Goal: Information Seeking & Learning: Learn about a topic

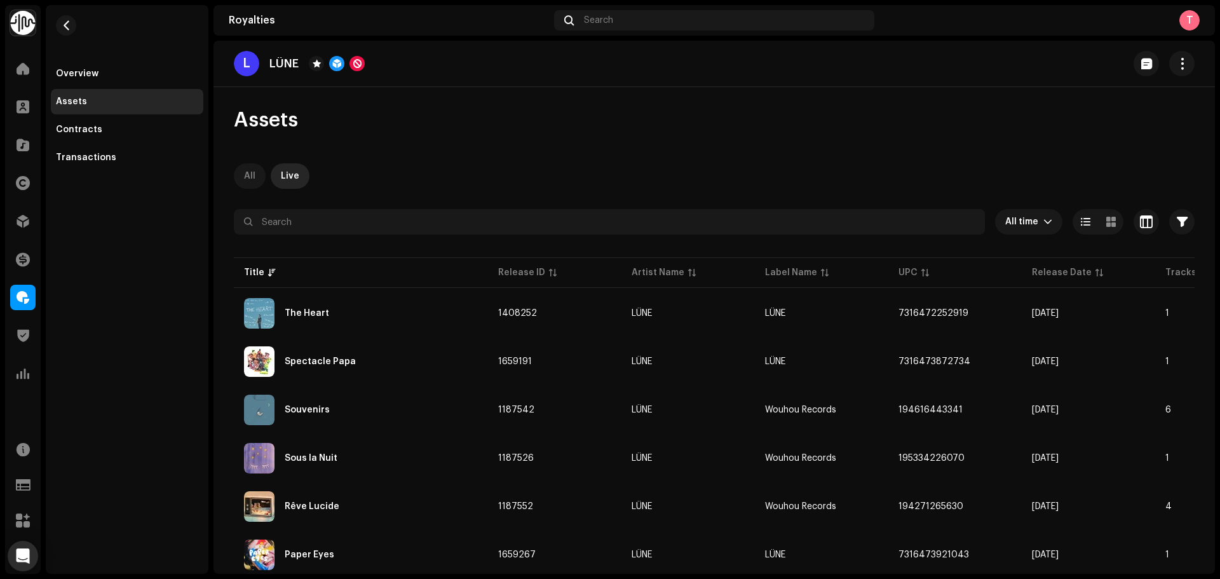
click at [240, 182] on p-tab "All" at bounding box center [250, 175] width 32 height 25
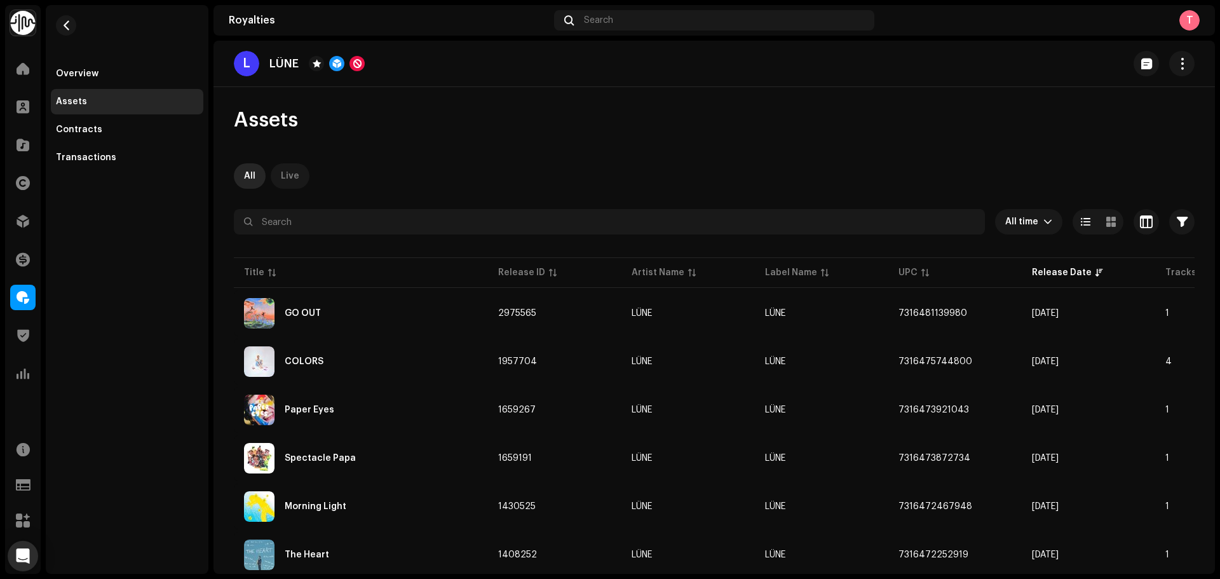
click at [287, 177] on div "Live" at bounding box center [290, 175] width 18 height 25
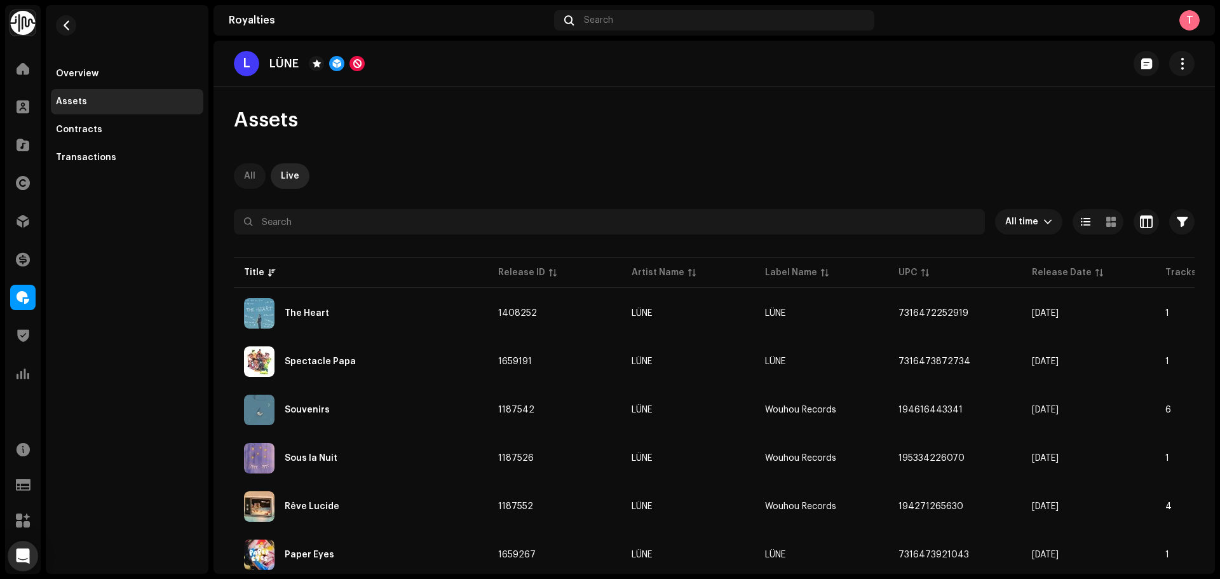
click at [249, 183] on div "All" at bounding box center [249, 175] width 11 height 25
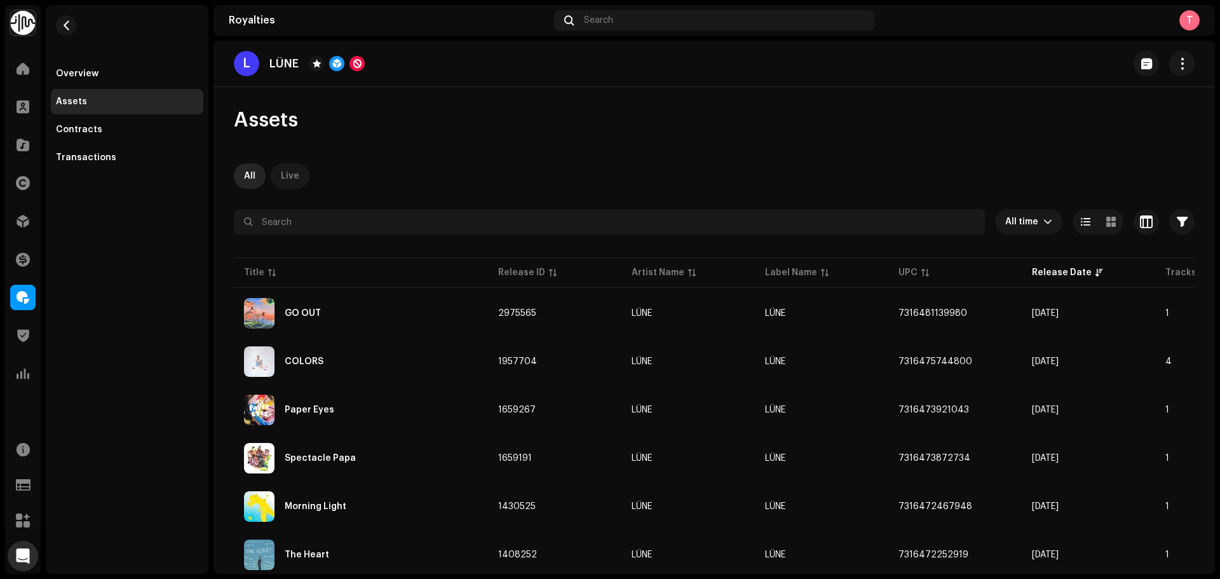
click at [288, 179] on div "Live" at bounding box center [290, 175] width 18 height 25
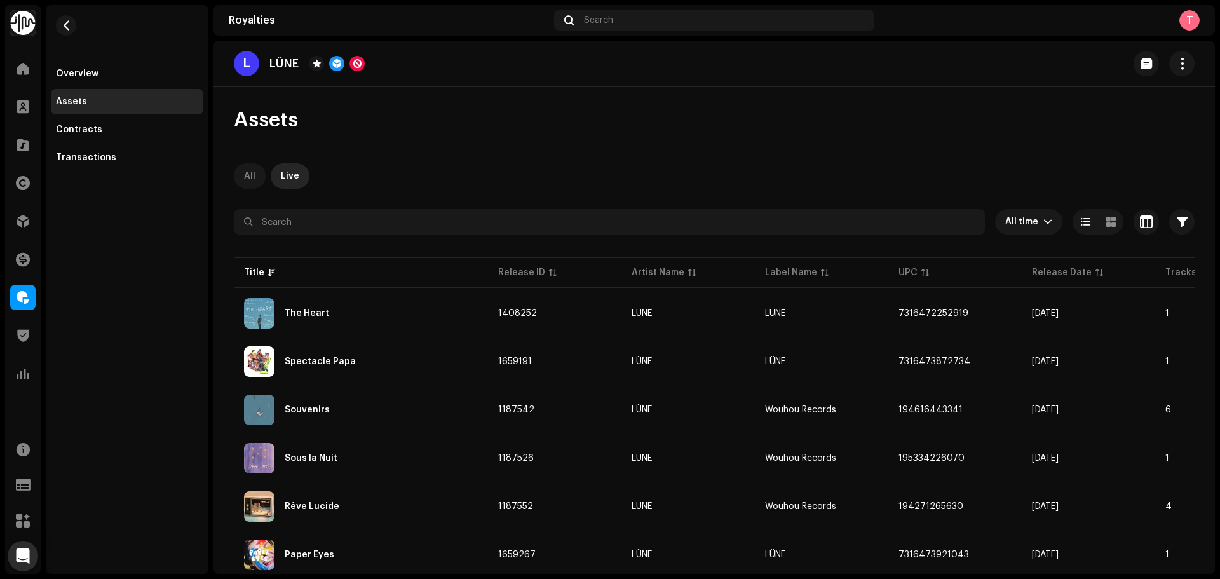
click at [248, 177] on div "All" at bounding box center [249, 175] width 11 height 25
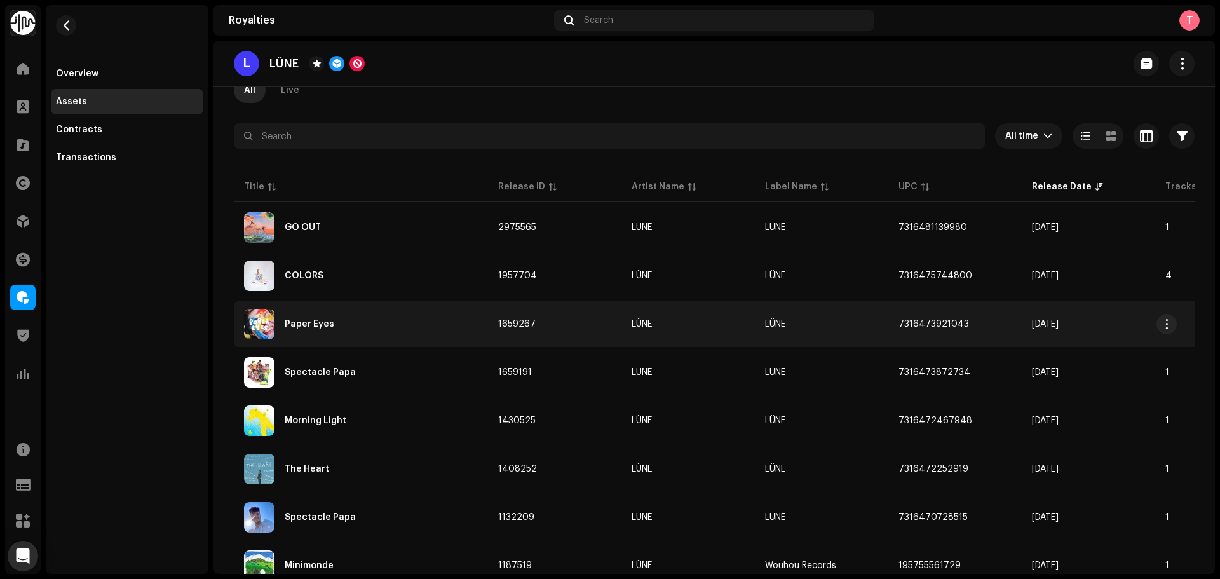
scroll to position [64, 0]
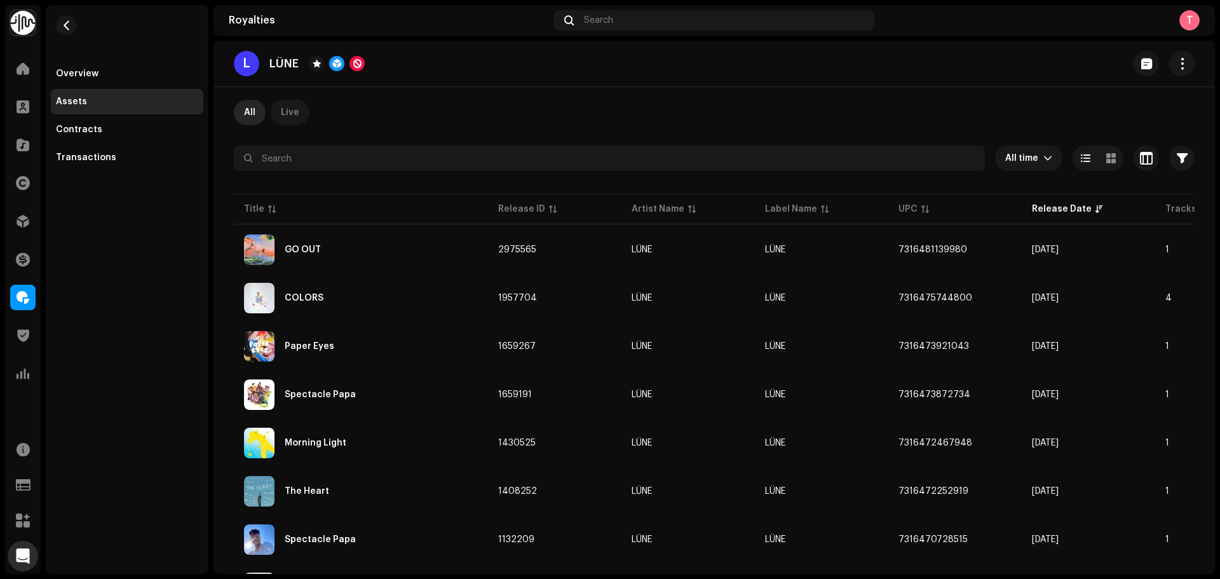
click at [295, 123] on div "Live" at bounding box center [290, 112] width 18 height 25
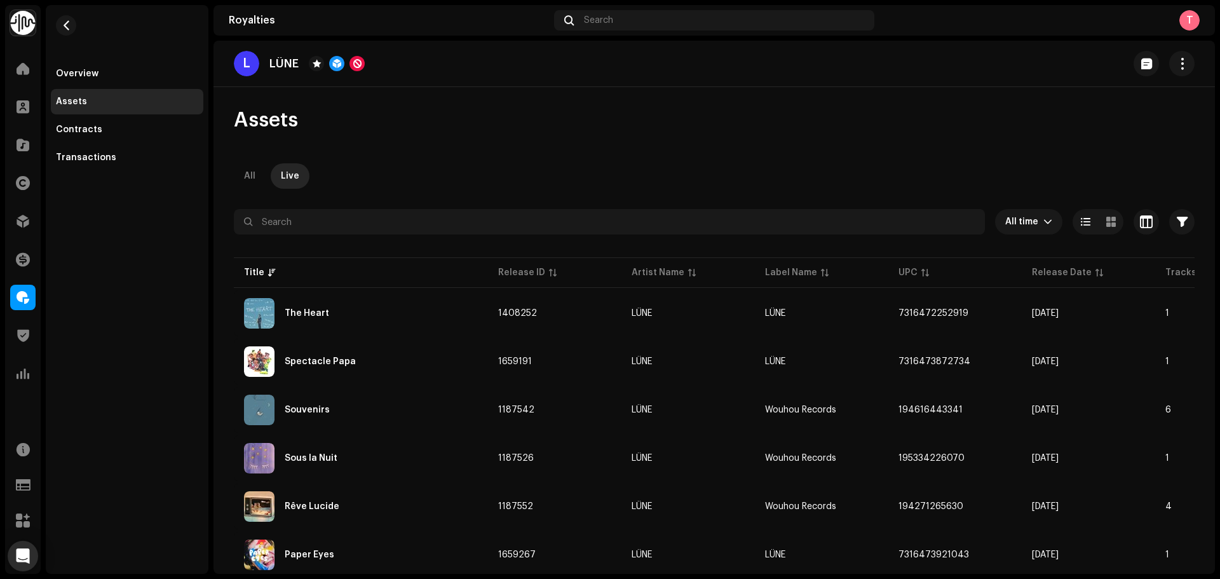
click at [266, 176] on div "All Live" at bounding box center [714, 175] width 961 height 25
click at [249, 174] on div "All" at bounding box center [249, 175] width 11 height 25
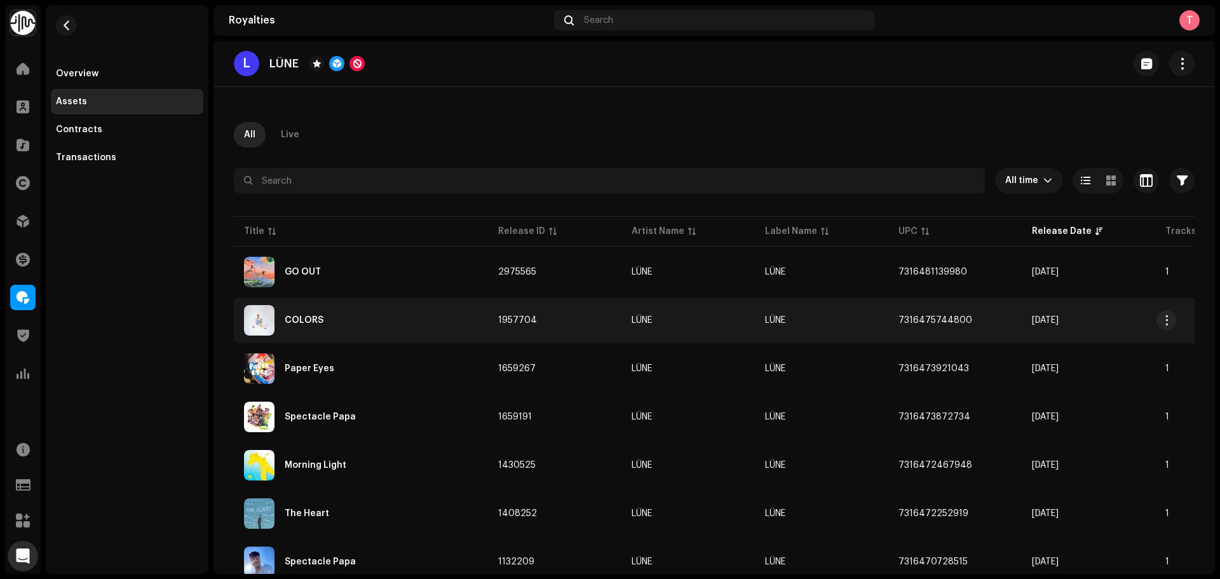
scroll to position [64, 0]
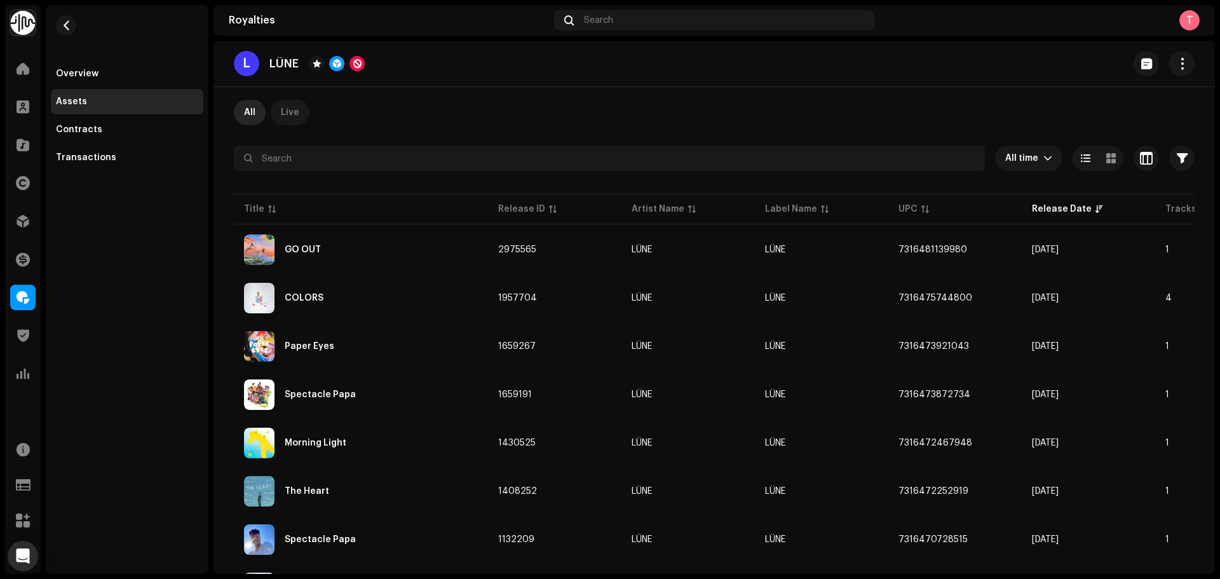
click at [292, 119] on div "Live" at bounding box center [290, 112] width 18 height 25
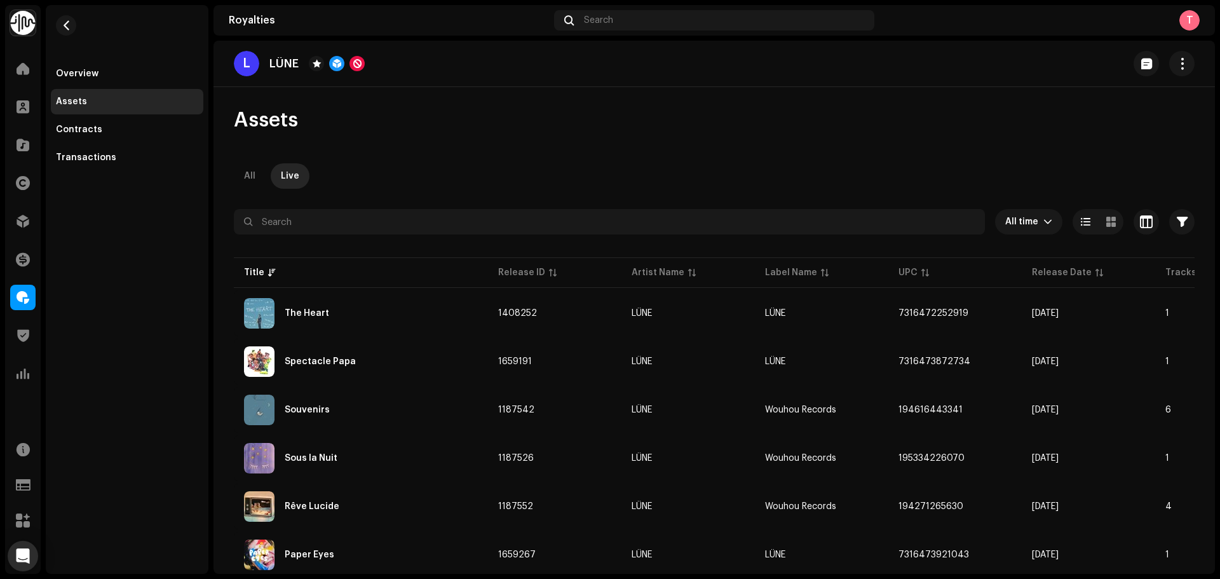
click at [269, 175] on div "All Live" at bounding box center [714, 175] width 961 height 25
click at [257, 174] on p-tab "All" at bounding box center [250, 175] width 32 height 25
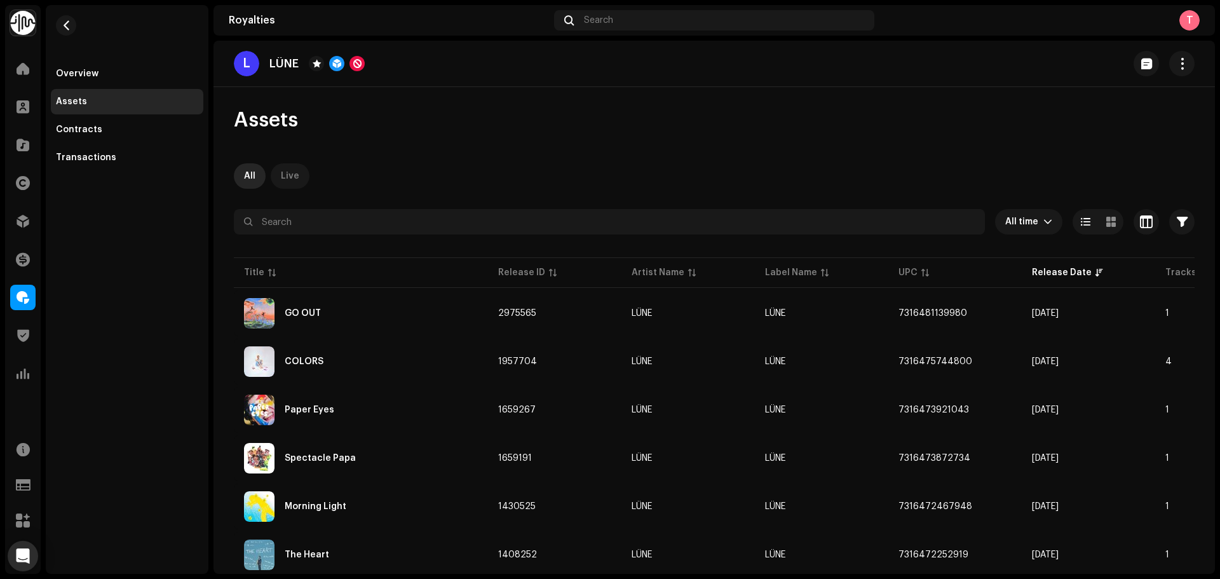
click at [281, 169] on div "Live" at bounding box center [290, 175] width 18 height 25
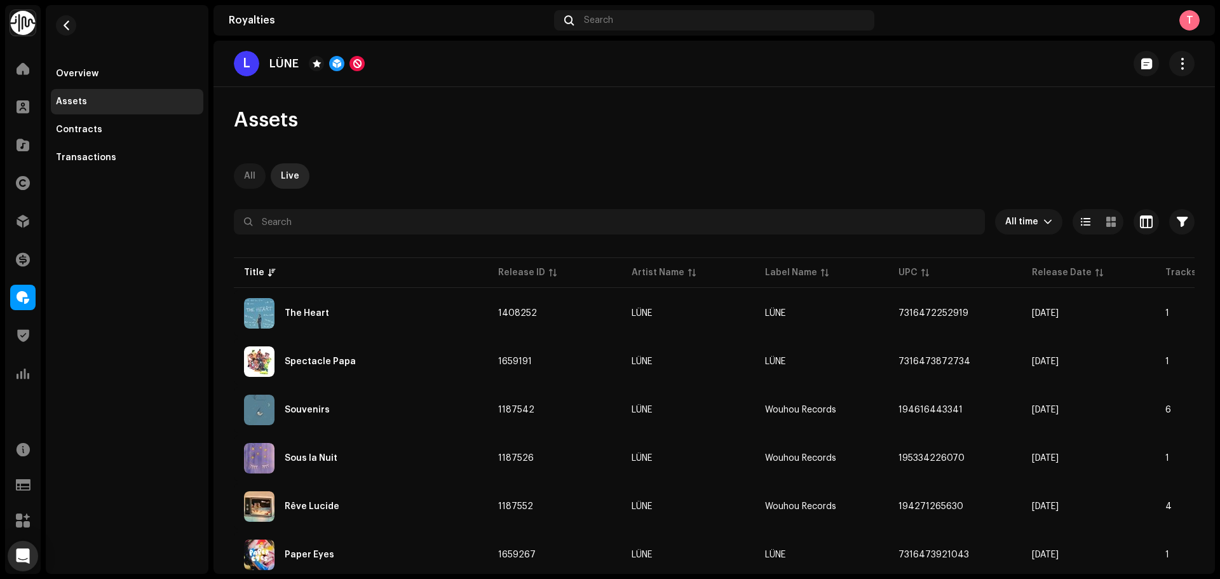
click at [254, 184] on div "All" at bounding box center [249, 175] width 11 height 25
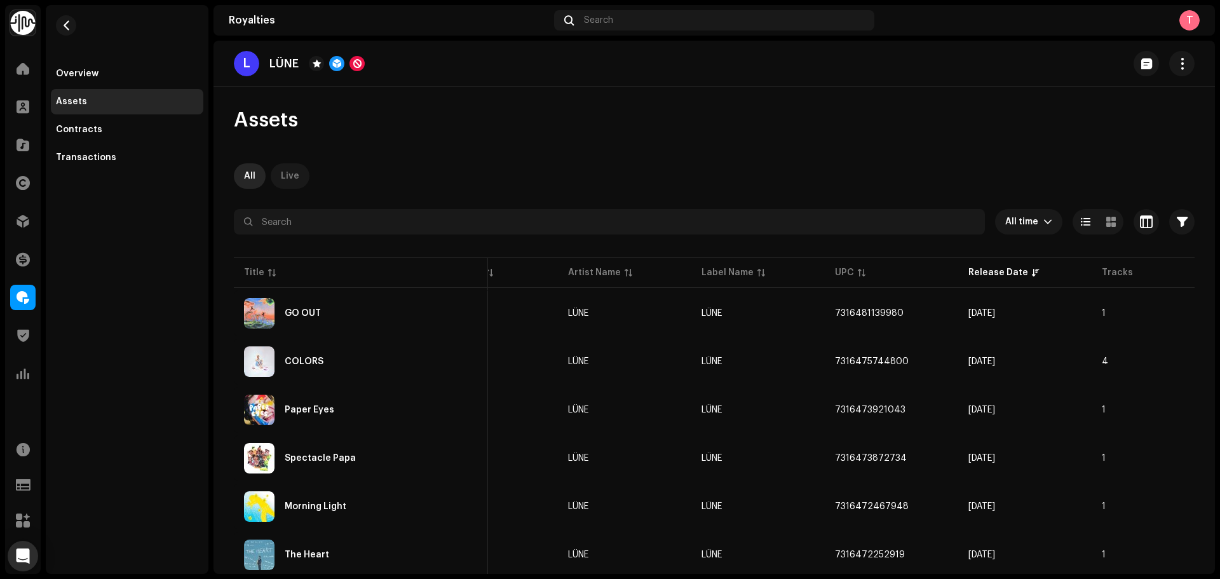
click at [290, 172] on div "Live" at bounding box center [290, 175] width 18 height 25
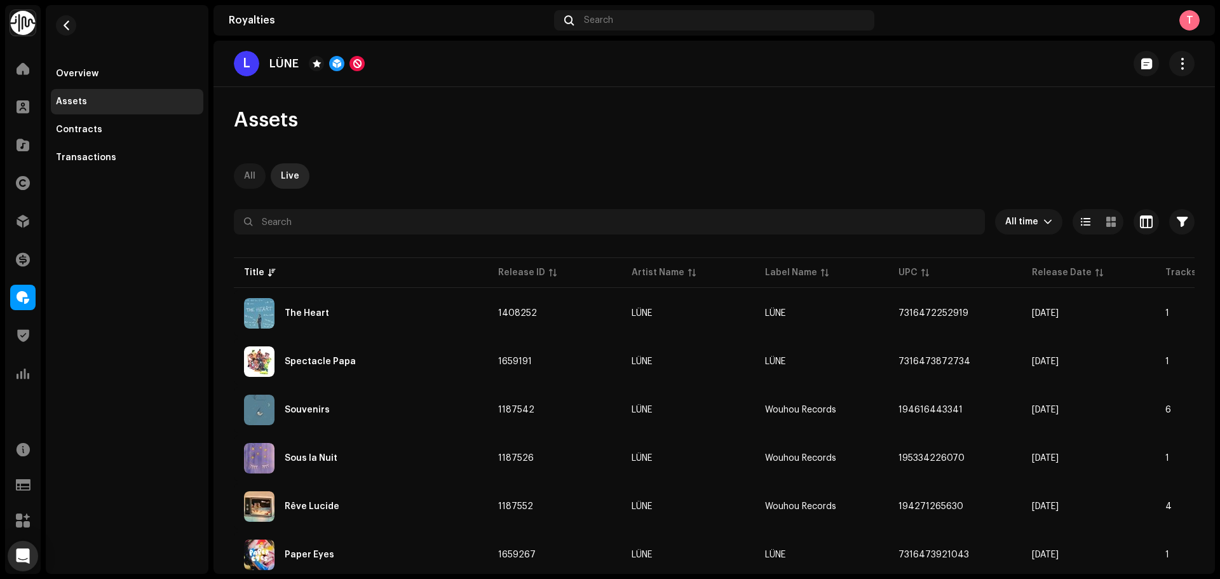
click at [252, 180] on div "All" at bounding box center [249, 175] width 11 height 25
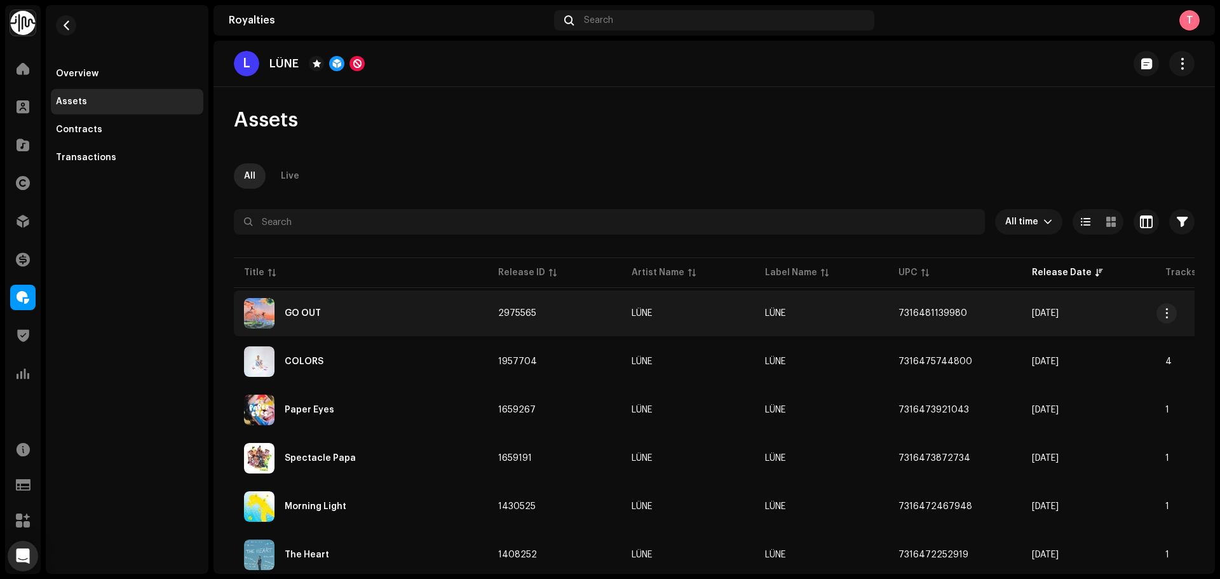
click at [453, 319] on div "GO OUT" at bounding box center [361, 313] width 234 height 31
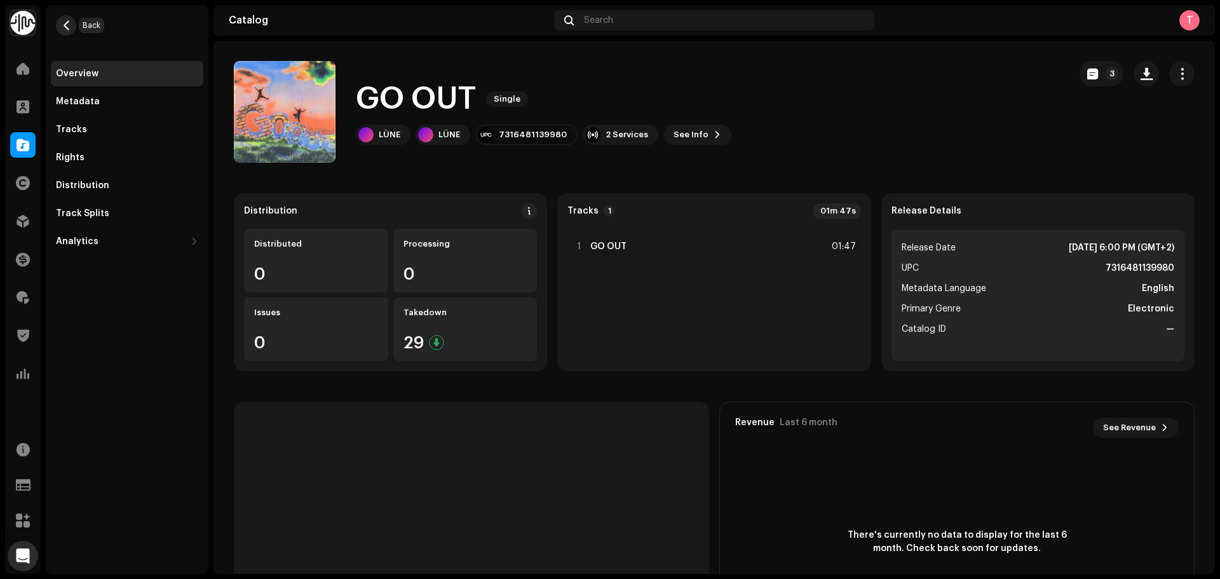
click at [63, 31] on button "button" at bounding box center [66, 25] width 20 height 20
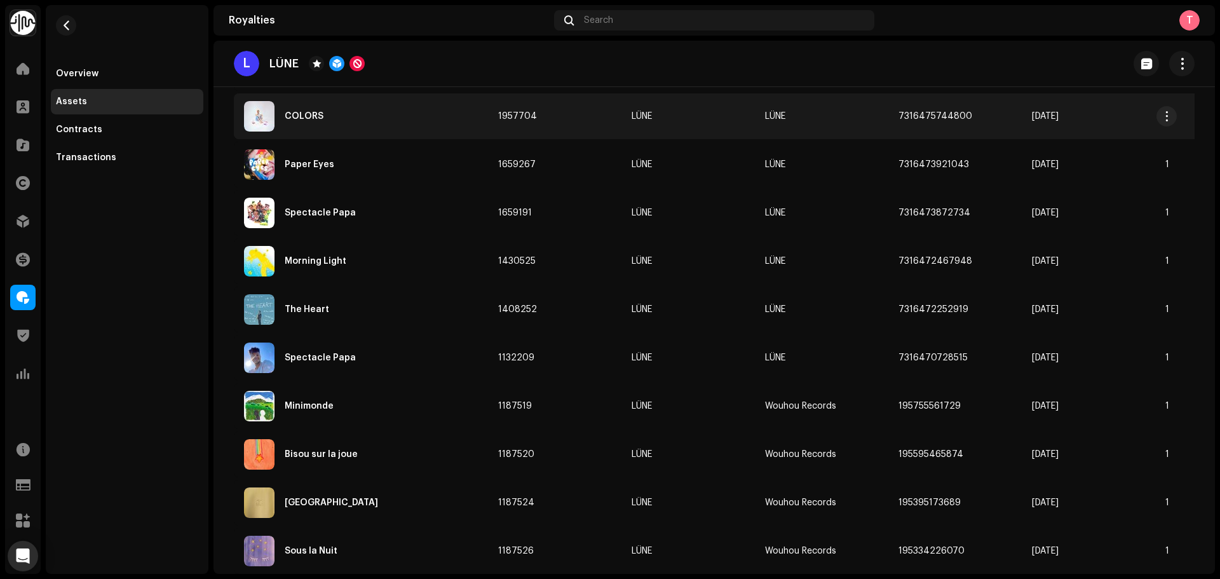
scroll to position [254, 0]
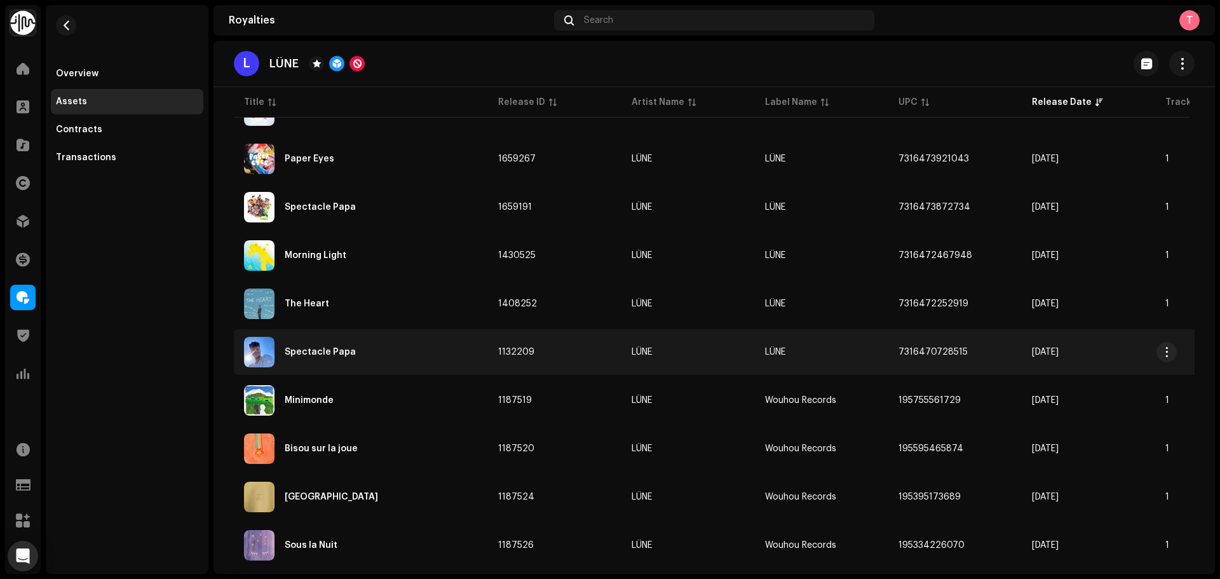
click at [372, 352] on div "Spectacle Papa" at bounding box center [361, 352] width 234 height 31
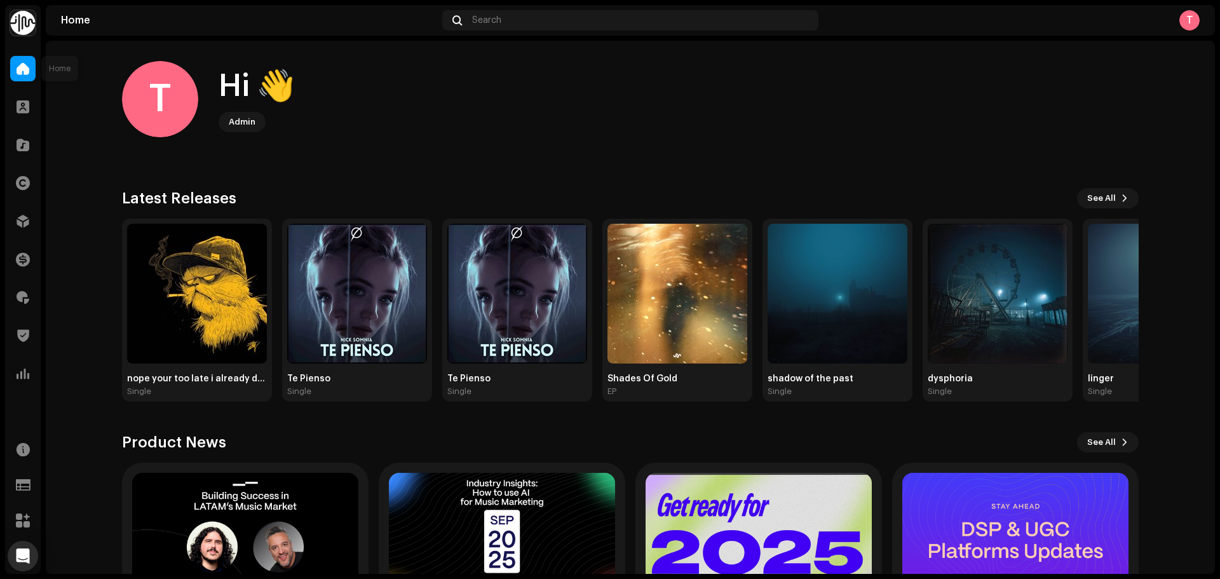
click at [15, 67] on div at bounding box center [22, 68] width 25 height 25
click at [26, 140] on span at bounding box center [23, 145] width 13 height 10
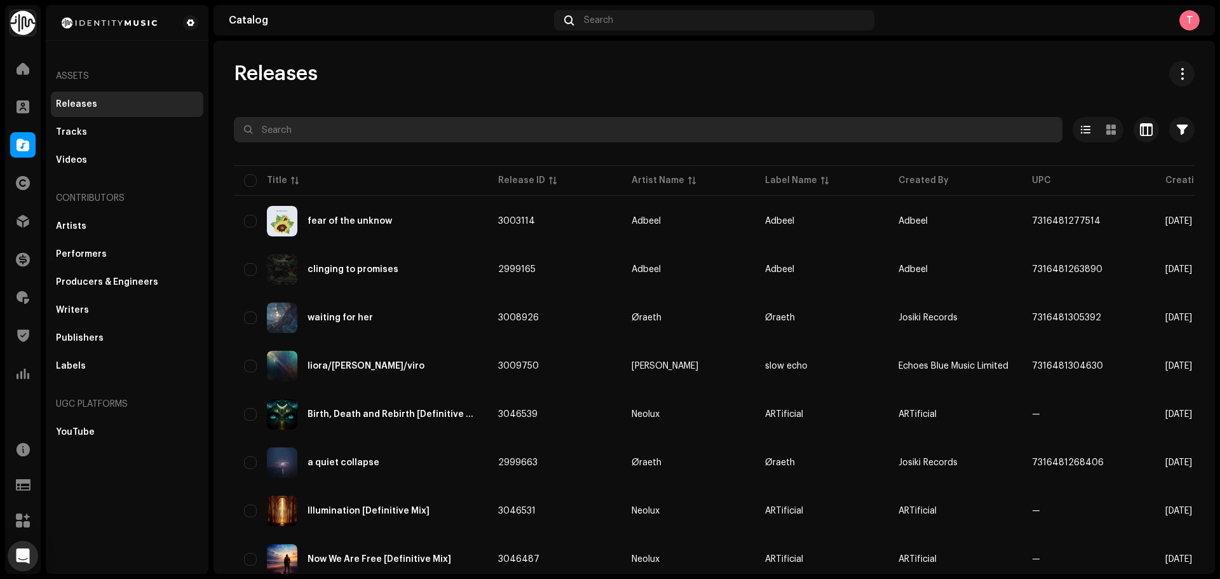
click at [329, 123] on input "text" at bounding box center [648, 129] width 829 height 25
type input "c"
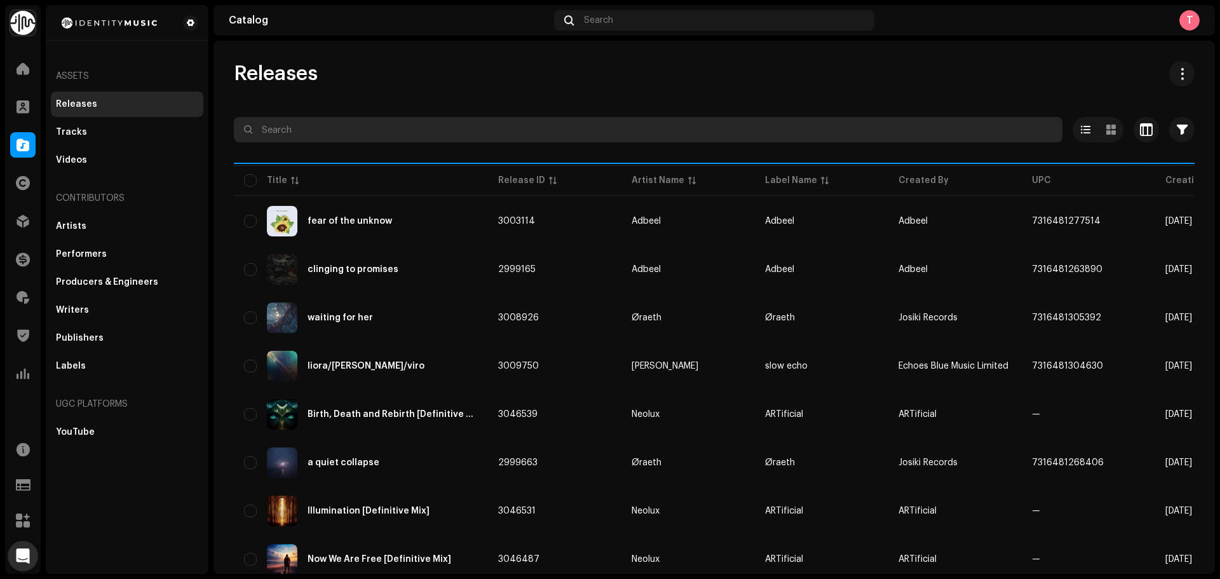
type input "h"
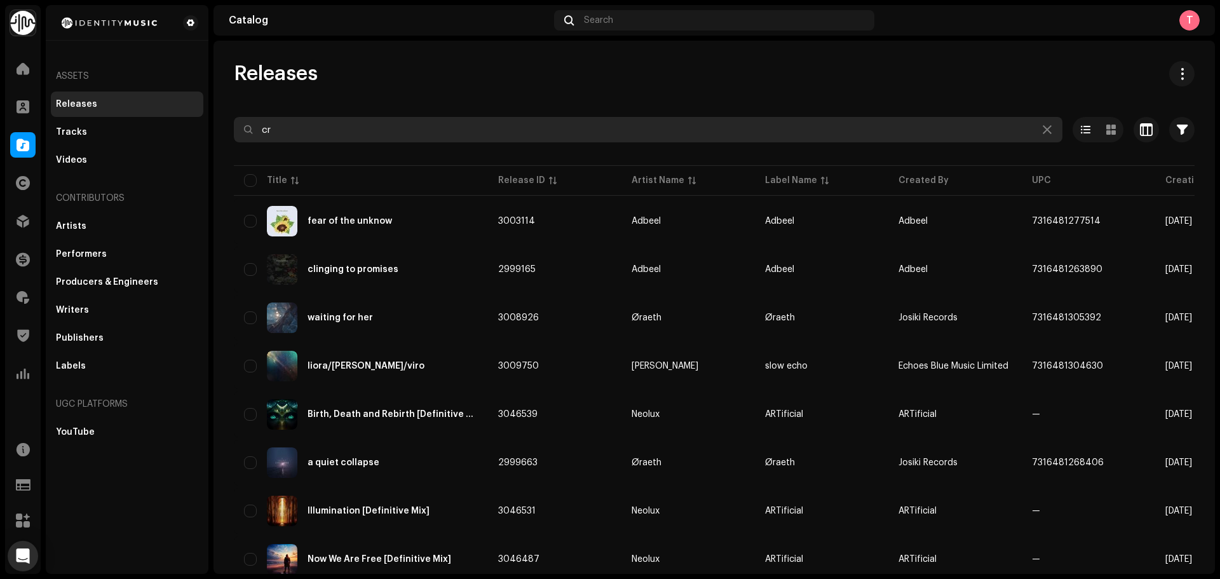
type input "c"
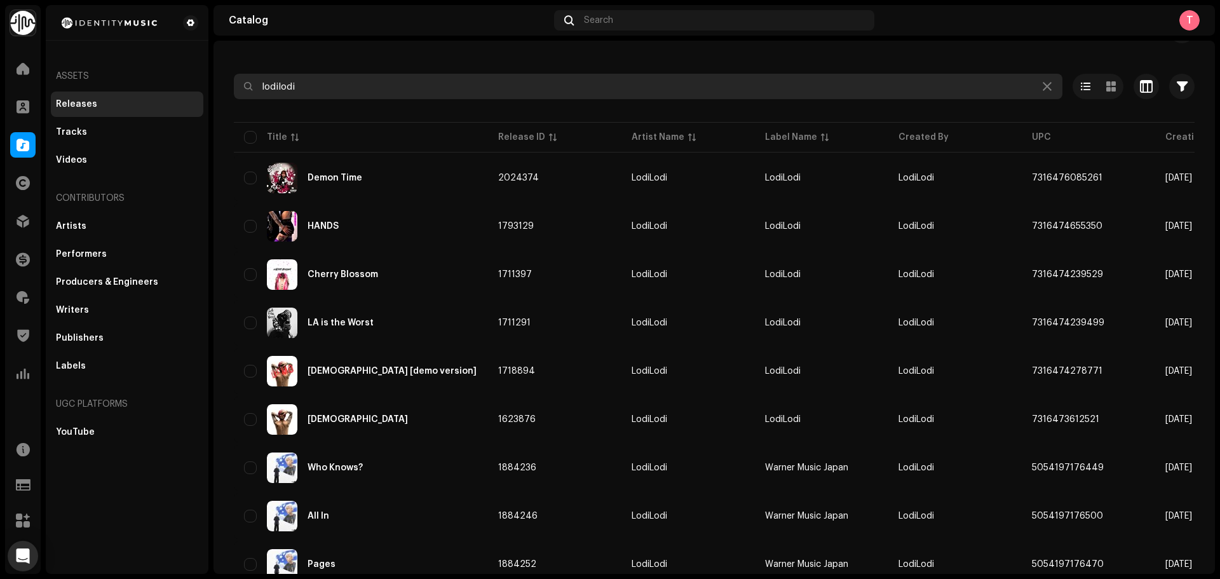
scroll to position [95, 0]
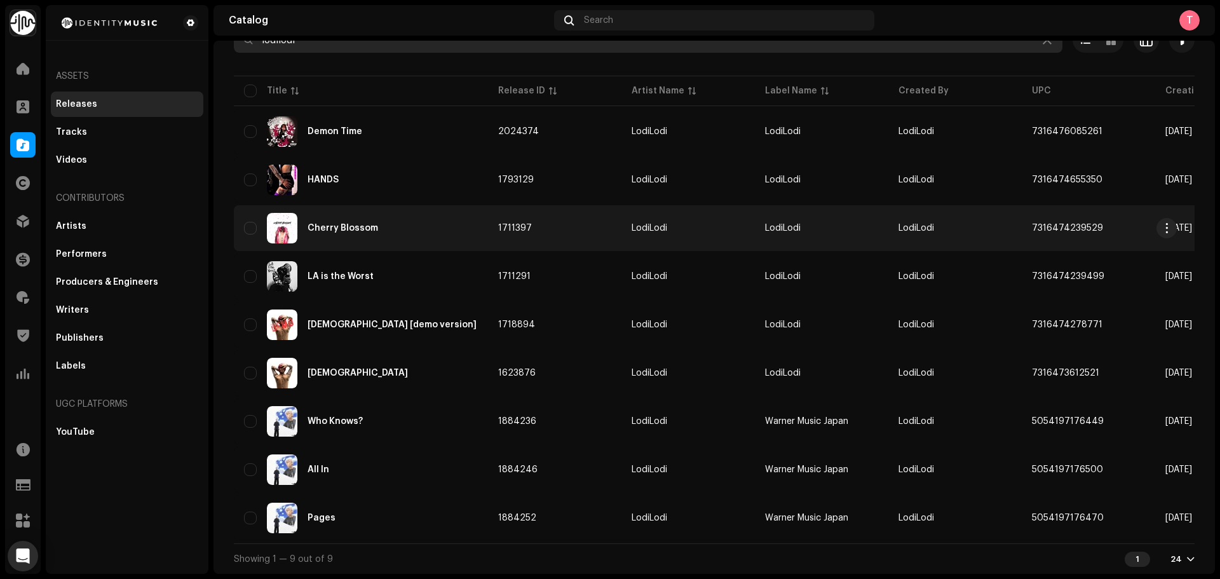
type input "lodilodi"
click at [437, 231] on div "Cherry Blossom" at bounding box center [361, 228] width 234 height 31
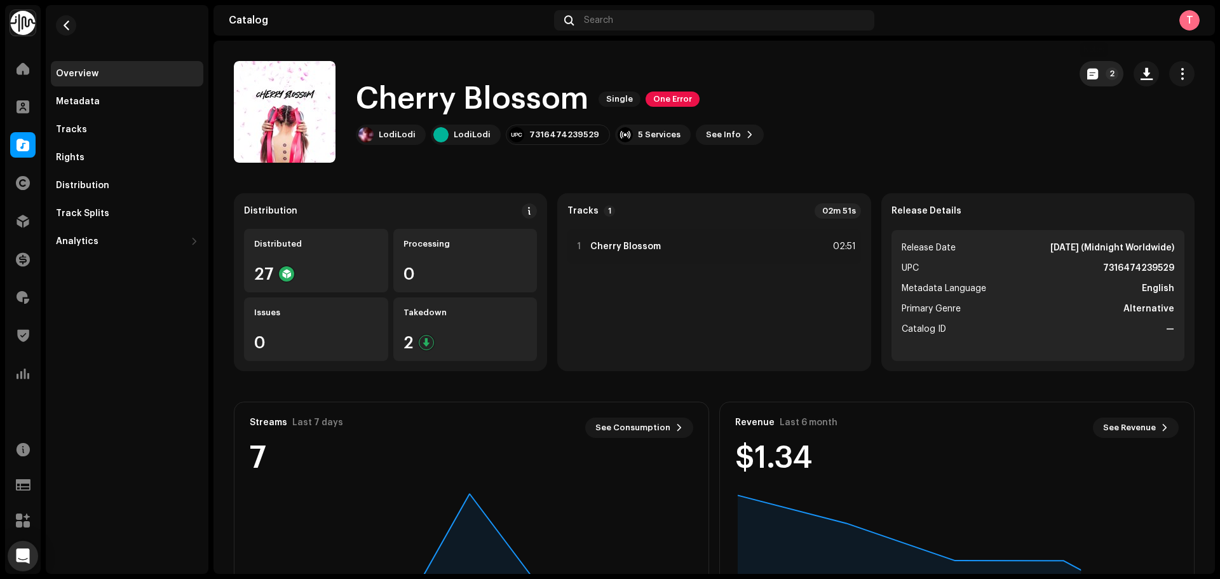
click at [1091, 70] on button "2" at bounding box center [1102, 73] width 44 height 25
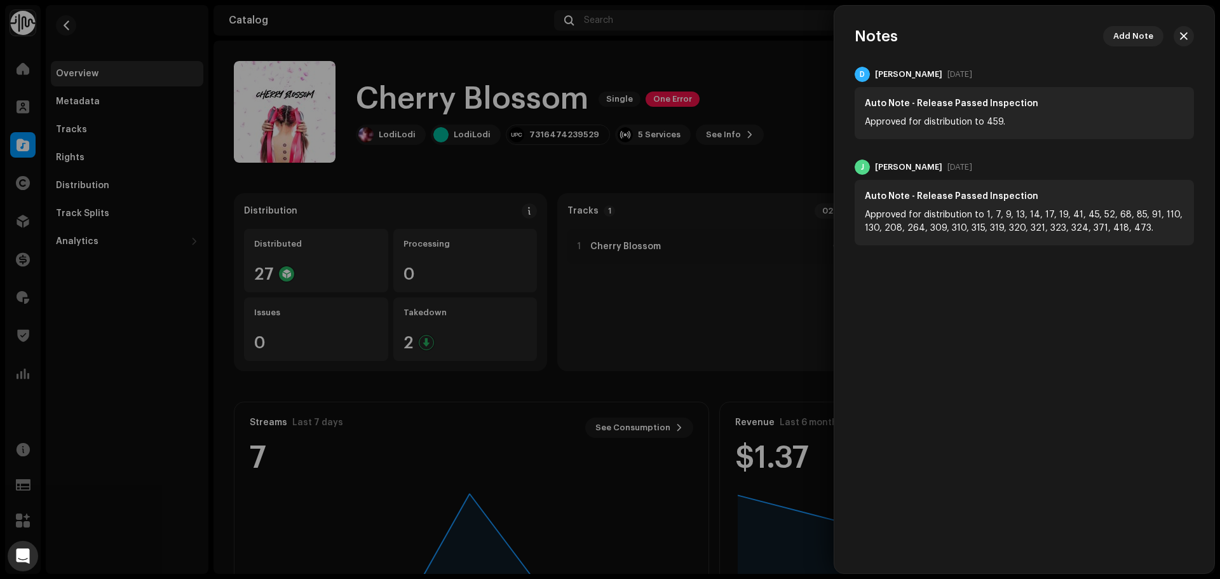
click at [642, 67] on div at bounding box center [610, 289] width 1220 height 579
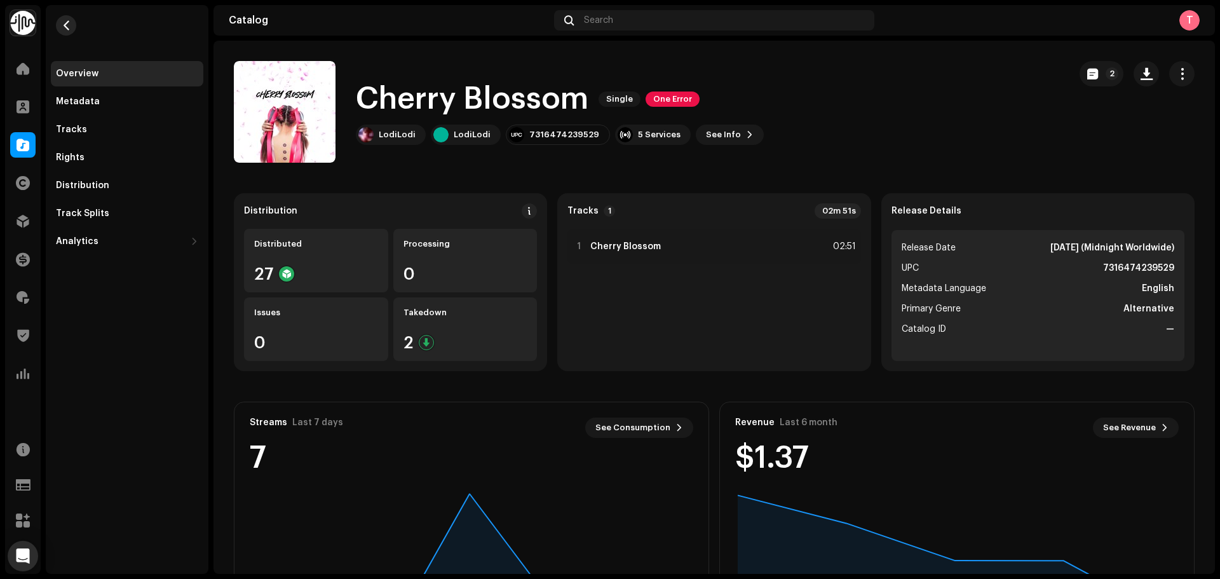
click at [70, 24] on span "button" at bounding box center [67, 25] width 10 height 10
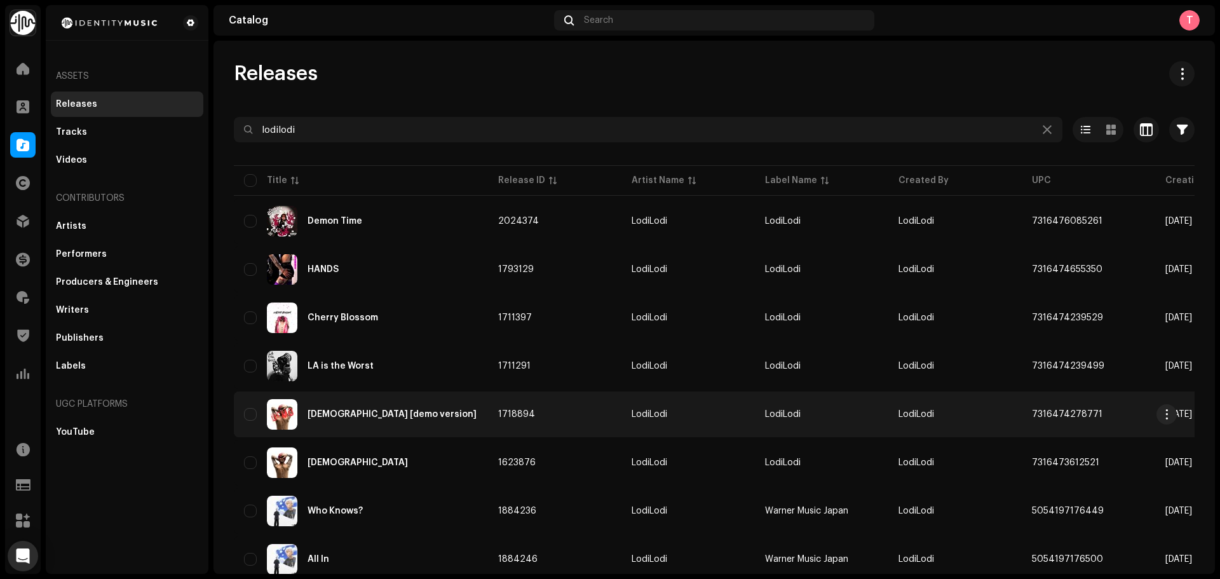
scroll to position [95, 0]
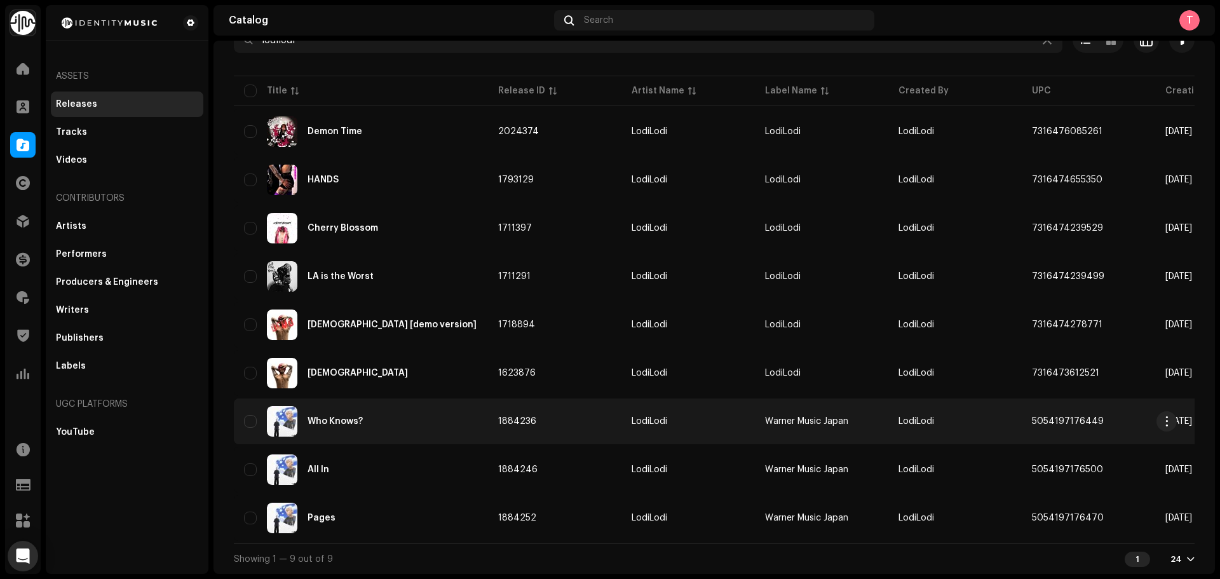
click at [440, 416] on div "Who Knows?" at bounding box center [361, 421] width 234 height 31
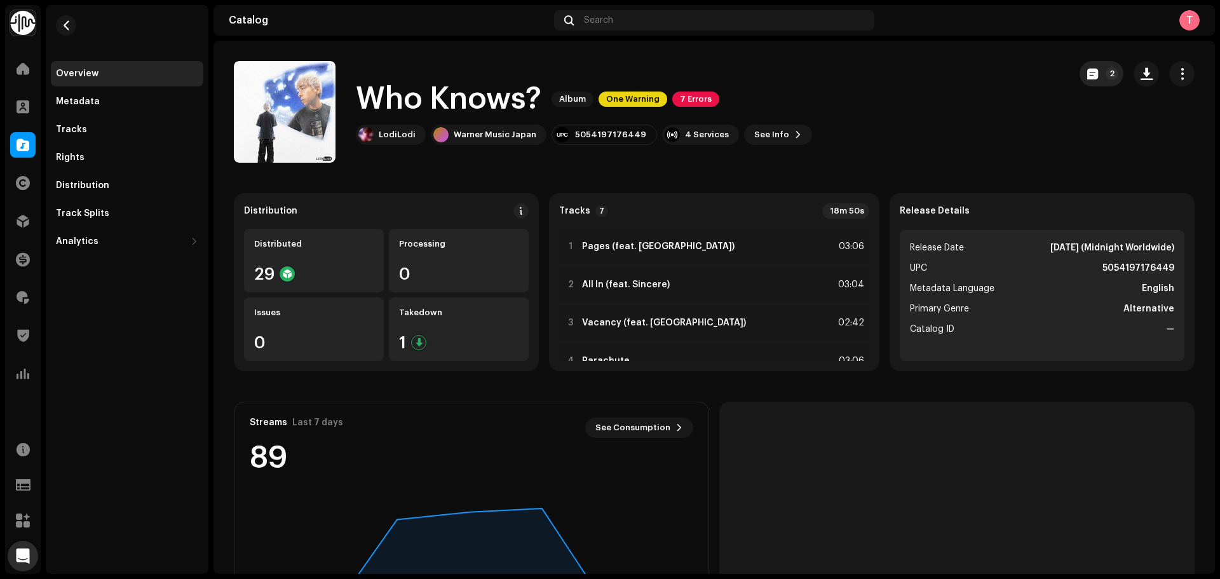
click at [1080, 80] on button "2" at bounding box center [1102, 73] width 44 height 25
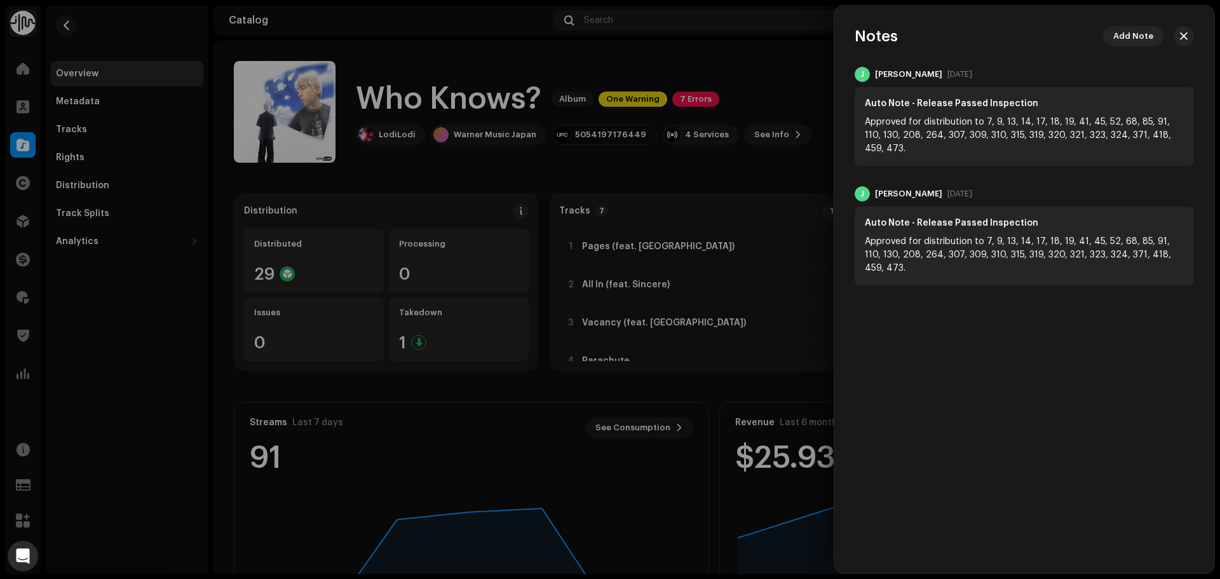
click at [725, 63] on div at bounding box center [610, 289] width 1220 height 579
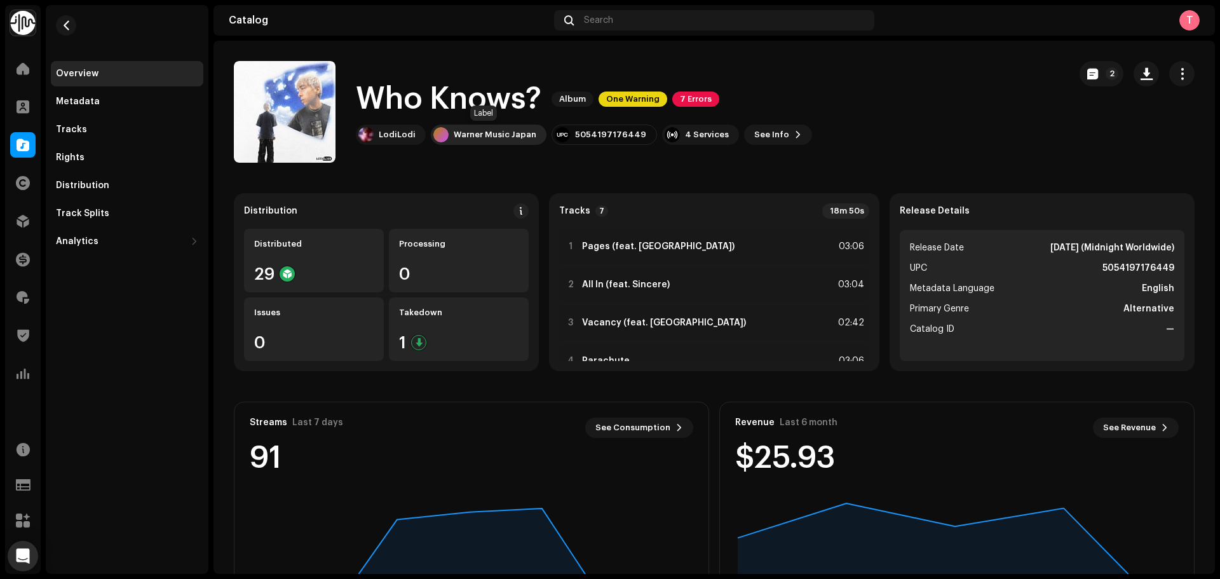
click at [449, 134] on div "Warner Music Japan" at bounding box center [489, 135] width 116 height 20
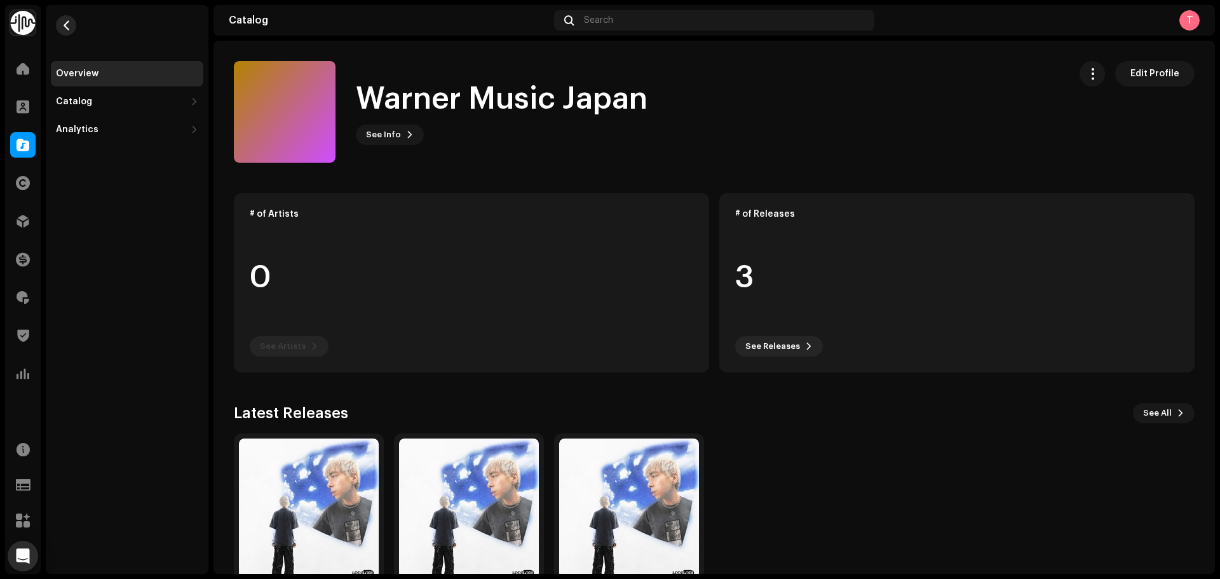
click at [65, 31] on button "button" at bounding box center [66, 25] width 20 height 20
